Goal: Use online tool/utility: Utilize a website feature to perform a specific function

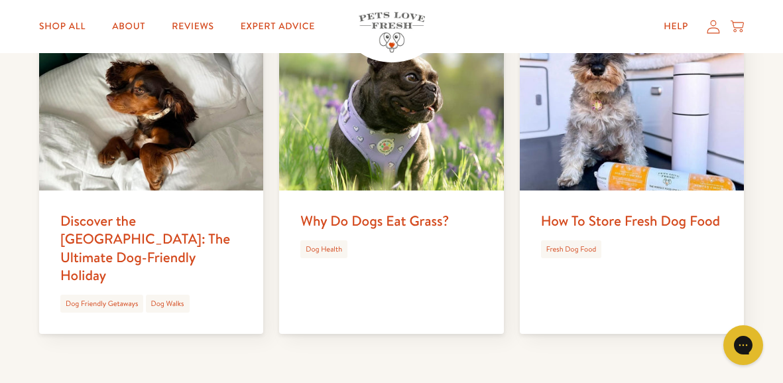
scroll to position [3227, 0]
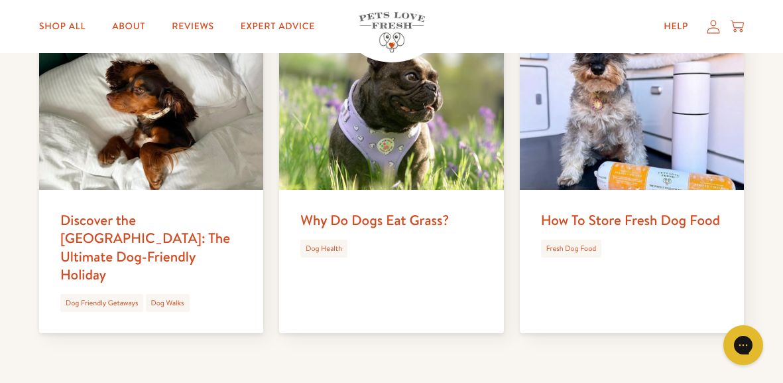
click at [418, 162] on img at bounding box center [391, 110] width 224 height 157
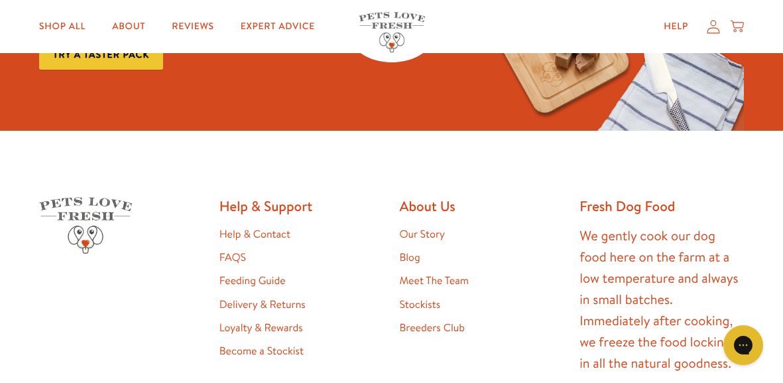
scroll to position [3758, 0]
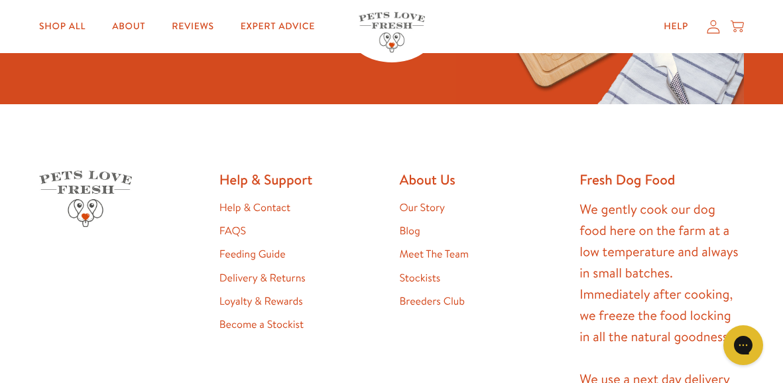
click at [251, 247] on link "Feeding Guide" at bounding box center [252, 254] width 66 height 15
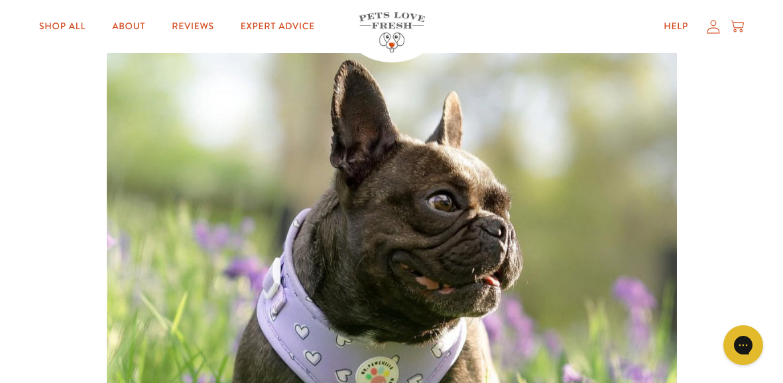
scroll to position [194, 0]
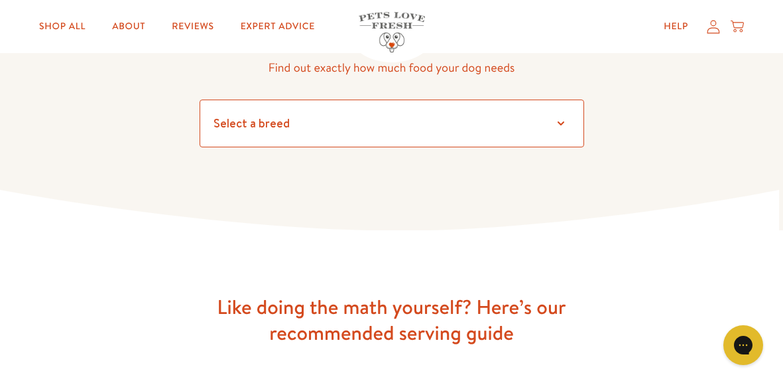
click at [294, 115] on select "Select a breed Affenpinscher Afghan hound Airedale terrier Akita Alaskan Malamu…" at bounding box center [392, 123] width 385 height 48
select select "35"
click at [292, 115] on select "Select a breed Affenpinscher Afghan hound Airedale terrier Akita Alaskan Malamu…" at bounding box center [392, 123] width 385 height 48
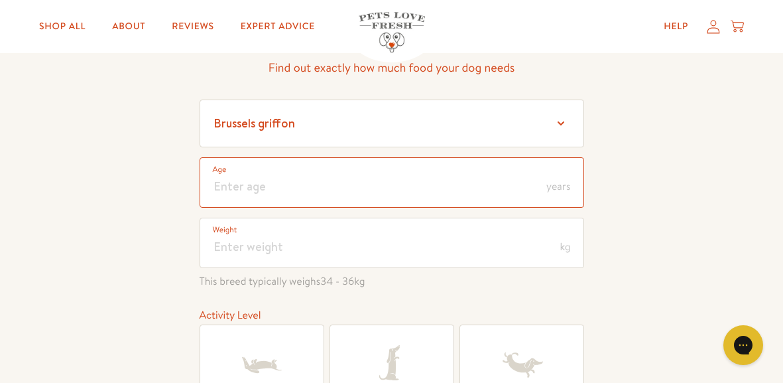
click at [276, 183] on input "number" at bounding box center [392, 182] width 385 height 50
type input "2"
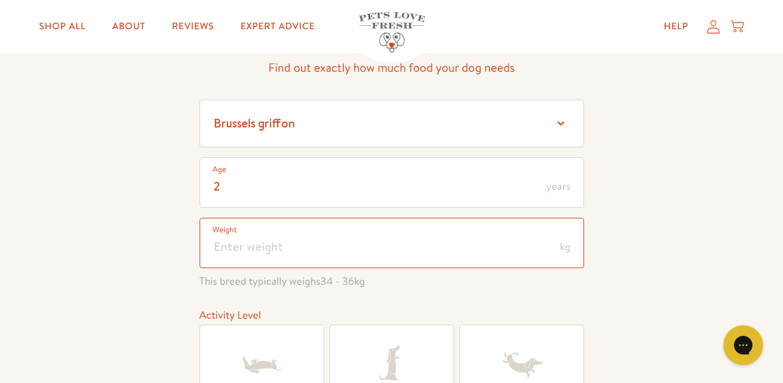
click at [256, 243] on input "number" at bounding box center [392, 242] width 385 height 50
type input "31"
click at [266, 351] on icon at bounding box center [261, 364] width 53 height 53
click at [0, 0] on input "Lazy" at bounding box center [0, 0] width 0 height 0
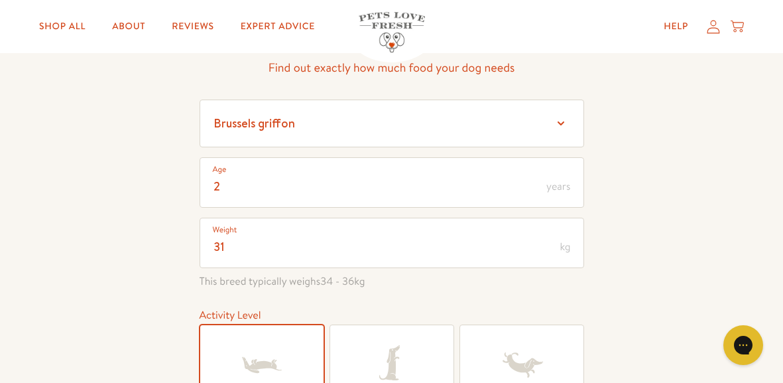
click at [127, 337] on div "Feeding guide Find out exactly how much food your dog needs Select a breed Affe…" at bounding box center [391, 253] width 783 height 587
click at [505, 358] on icon at bounding box center [521, 364] width 53 height 53
click at [0, 0] on input "Very Active" at bounding box center [0, 0] width 0 height 0
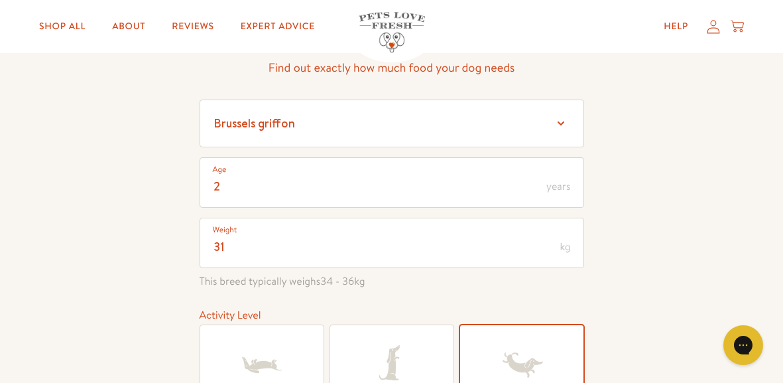
click at [392, 365] on icon at bounding box center [389, 362] width 21 height 34
click at [0, 0] on input "Active" at bounding box center [0, 0] width 0 height 0
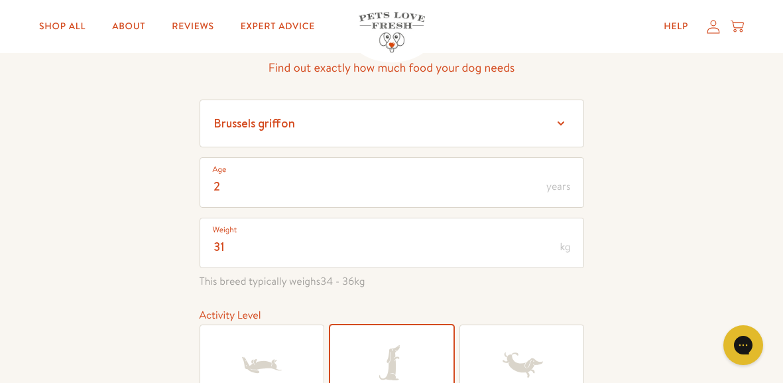
click at [649, 251] on div "Feeding guide Find out exactly how much food your dog needs Select a breed Affe…" at bounding box center [391, 253] width 783 height 587
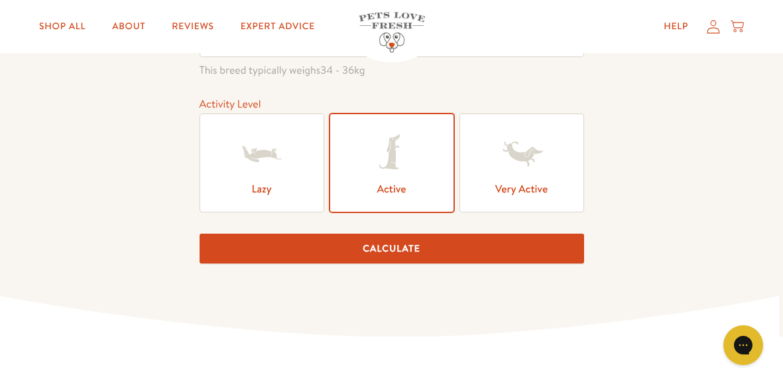
scroll to position [334, 0]
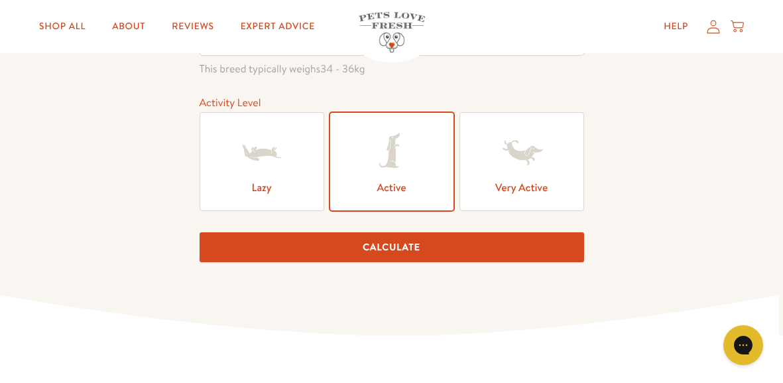
click at [387, 237] on button "Calculate" at bounding box center [392, 247] width 385 height 30
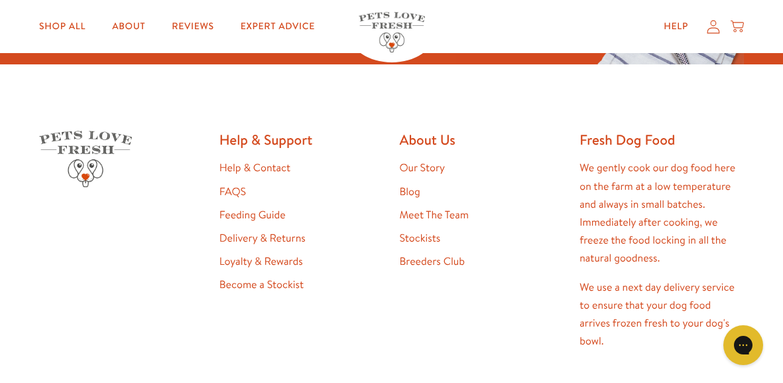
scroll to position [1997, 0]
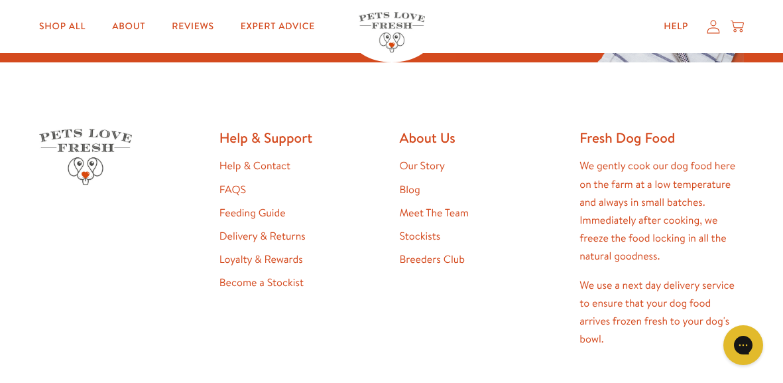
click at [425, 231] on link "Stockists" at bounding box center [419, 236] width 41 height 15
click at [412, 230] on link "Stockists" at bounding box center [419, 236] width 41 height 15
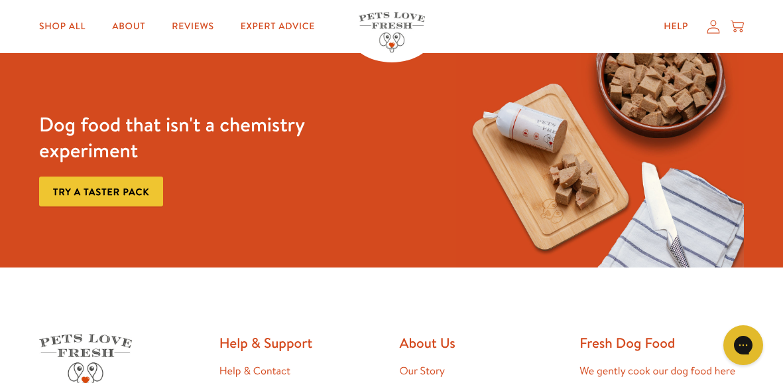
scroll to position [1790, 0]
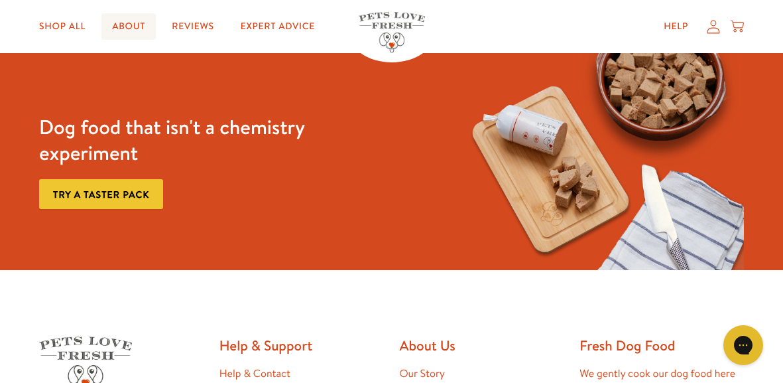
click at [127, 25] on link "About" at bounding box center [128, 26] width 54 height 27
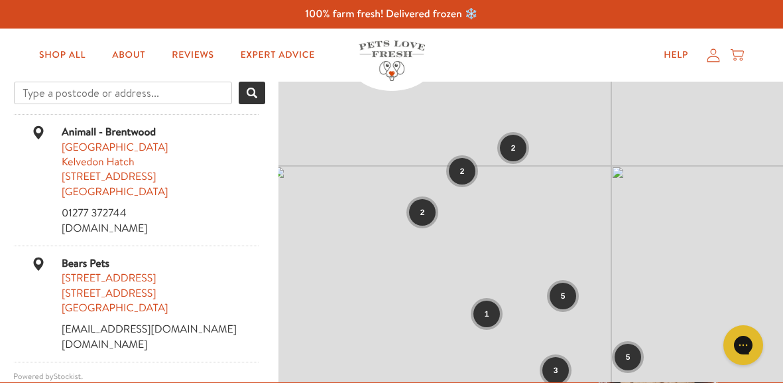
click at [462, 166] on span "2" at bounding box center [462, 171] width 5 height 12
click at [513, 145] on span "2" at bounding box center [513, 148] width 5 height 12
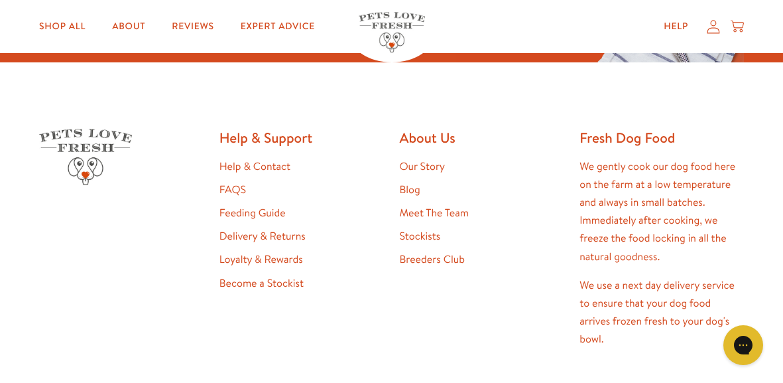
scroll to position [3420, 0]
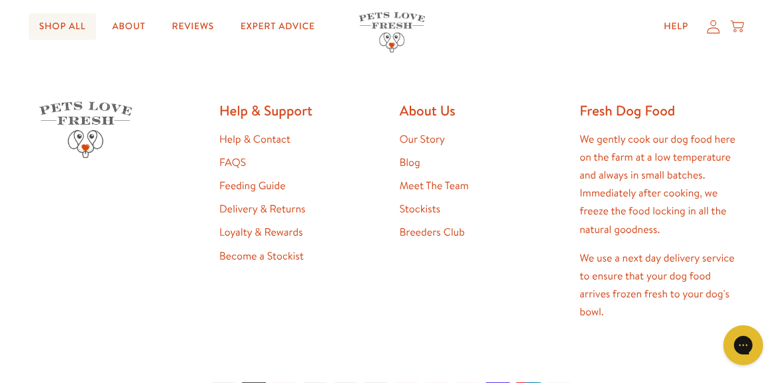
click at [60, 25] on link "Shop All" at bounding box center [63, 26] width 68 height 27
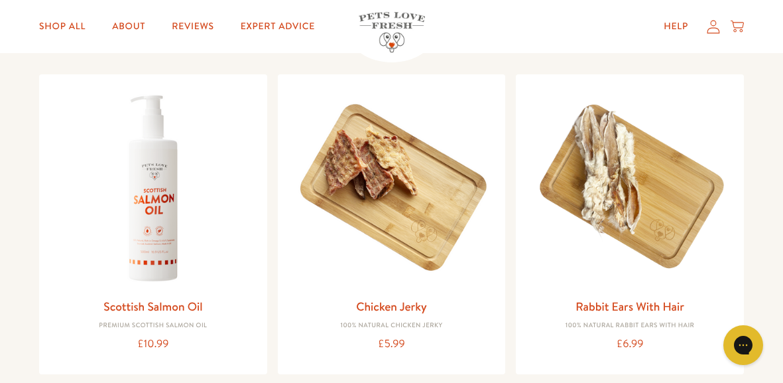
scroll to position [954, 0]
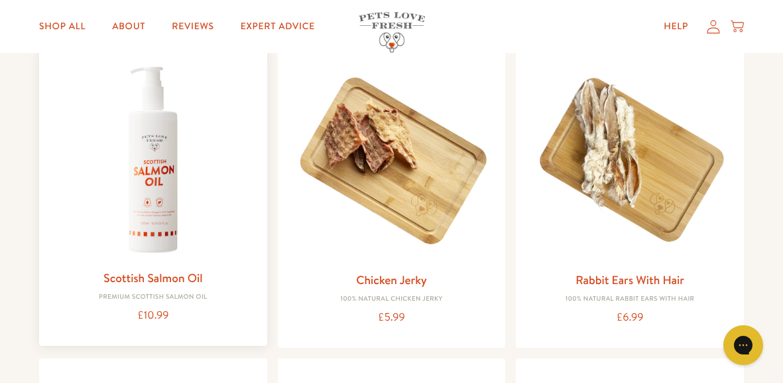
click at [161, 176] on img at bounding box center [153, 159] width 207 height 207
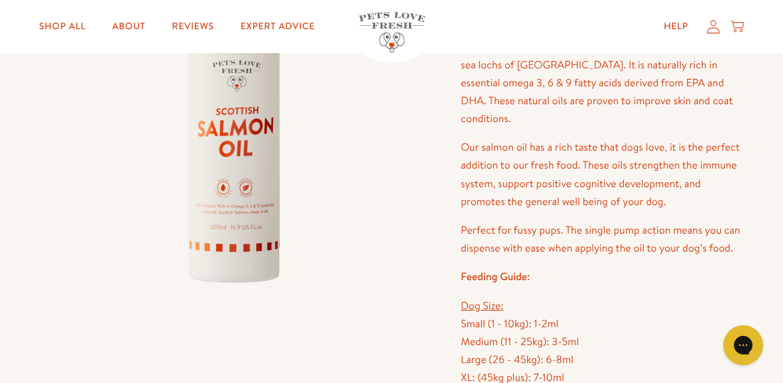
scroll to position [186, 0]
